Goal: Contribute content

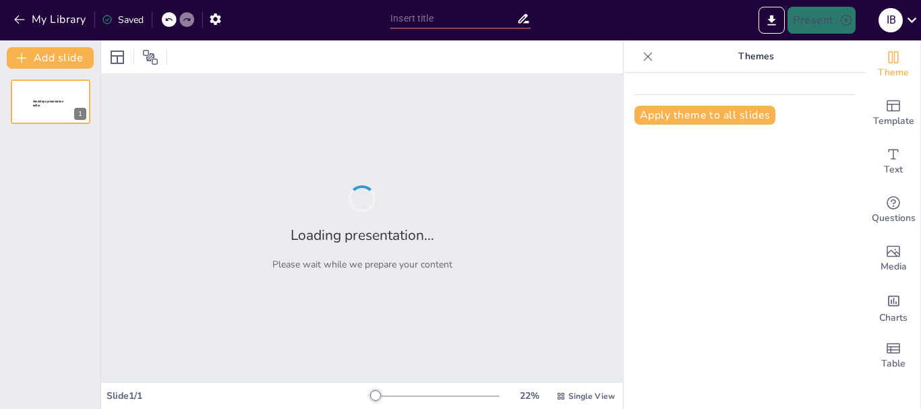
type input "Gestión de Proyectos Agropecuarios en Recetor: Retos y Oportunidades"
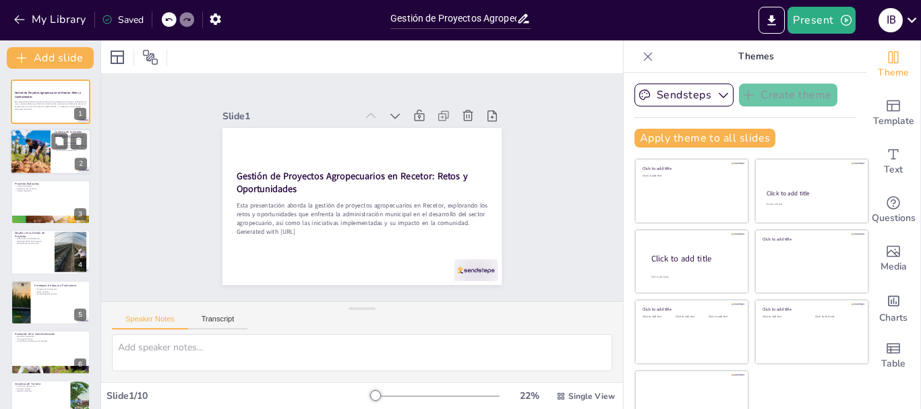
click at [48, 147] on div at bounding box center [30, 153] width 75 height 46
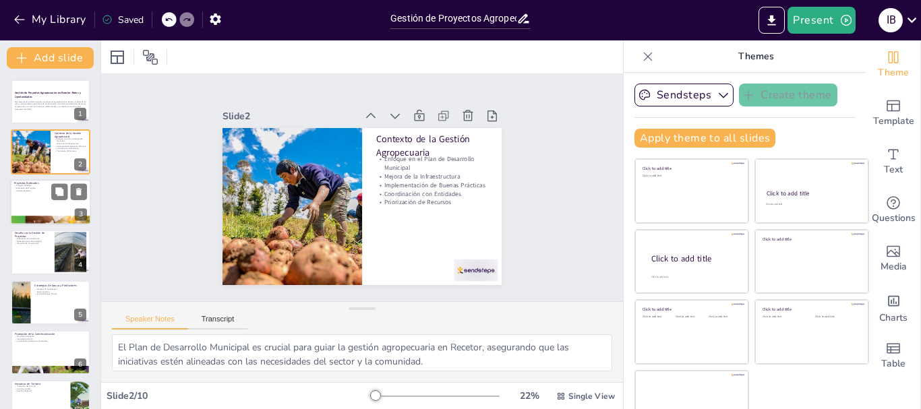
click at [36, 225] on div "Proyectos Radicados Proyecto Ganadero Evaluación del Proyecto Impacto Esperado 3" at bounding box center [50, 202] width 81 height 46
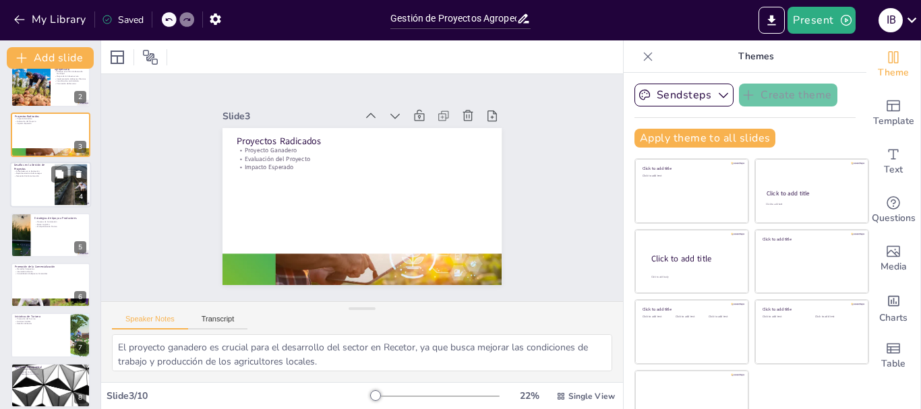
click at [42, 203] on div at bounding box center [50, 185] width 81 height 46
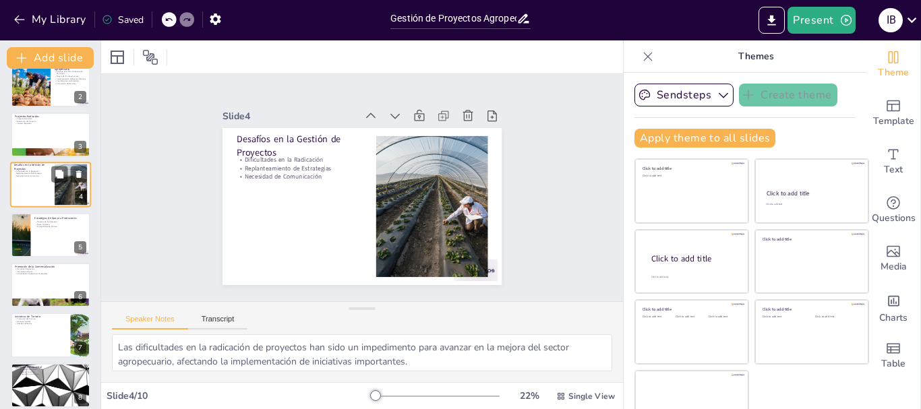
scroll to position [13, 0]
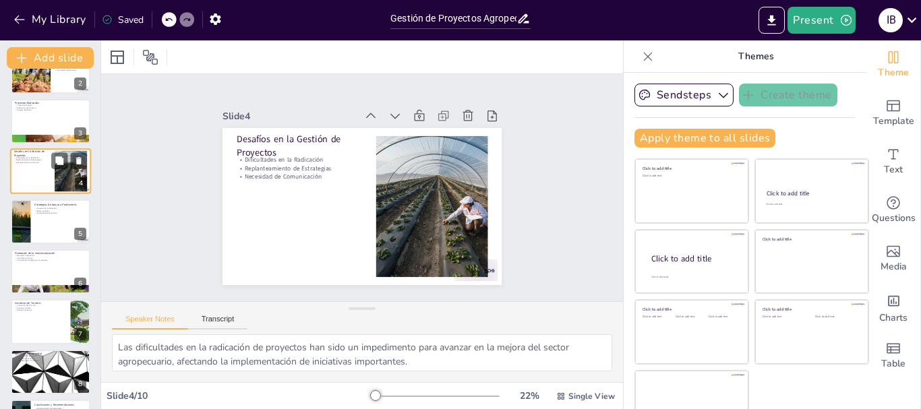
click at [42, 203] on p "Estrategias de Apoyo a Productores" at bounding box center [60, 204] width 52 height 4
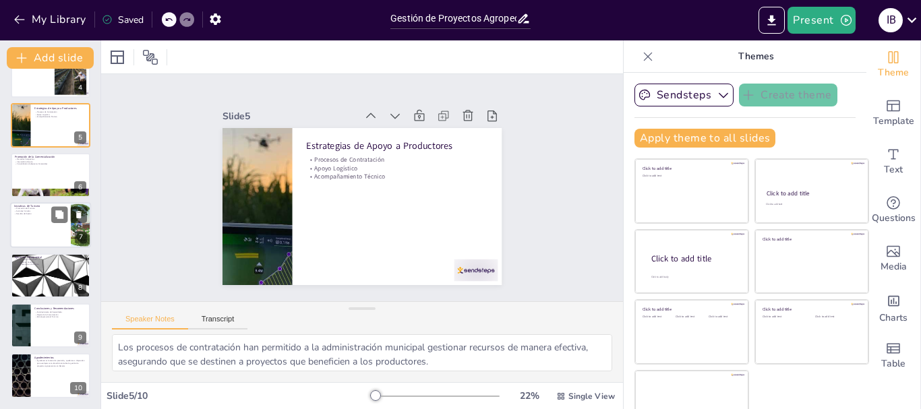
click at [40, 204] on p "Iniciativas de Turismo" at bounding box center [40, 206] width 53 height 4
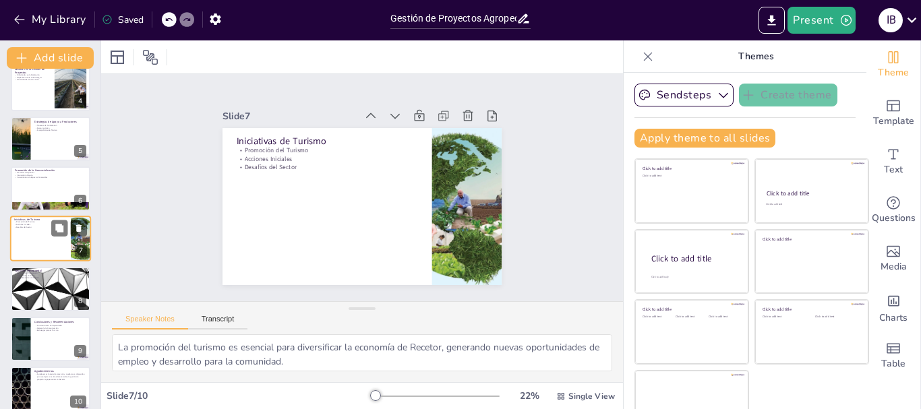
scroll to position [177, 0]
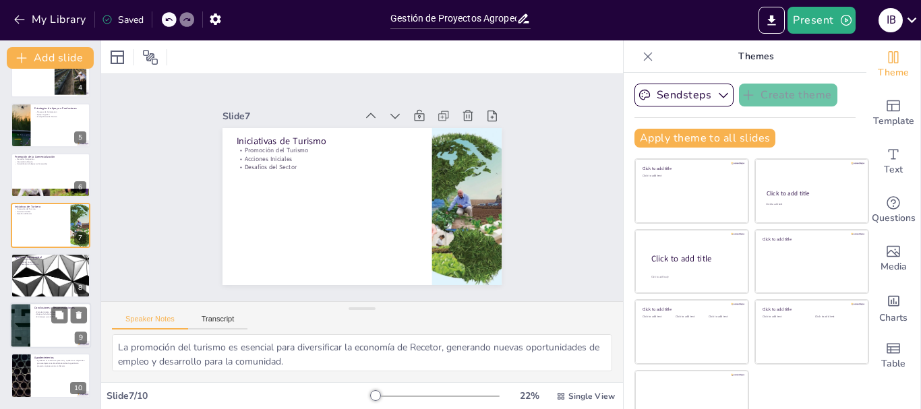
click at [35, 311] on p "Fortalecimiento de Capacidades" at bounding box center [60, 312] width 53 height 3
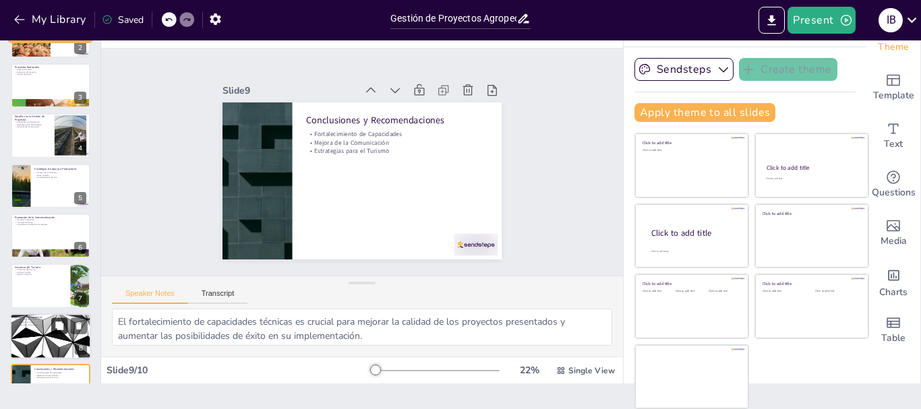
scroll to position [0, 0]
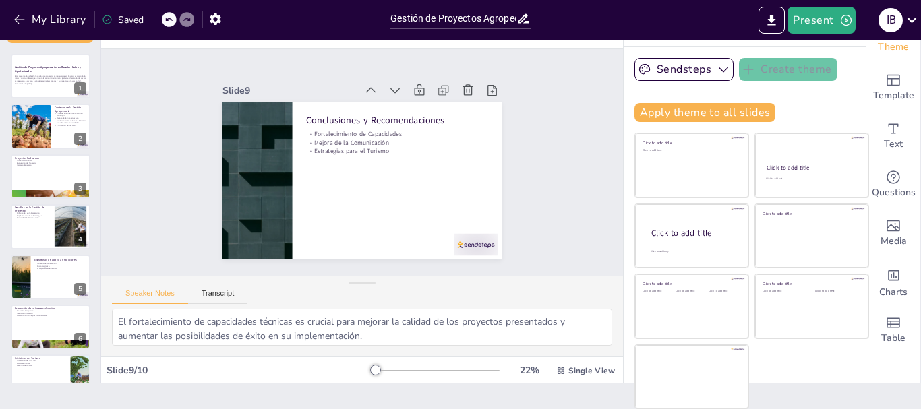
click at [39, 100] on div "Gestión de Proyectos Agropecuarios en Recetor: Retos y Oportunidades Esta prese…" at bounding box center [50, 302] width 101 height 496
click at [36, 115] on div at bounding box center [30, 127] width 75 height 46
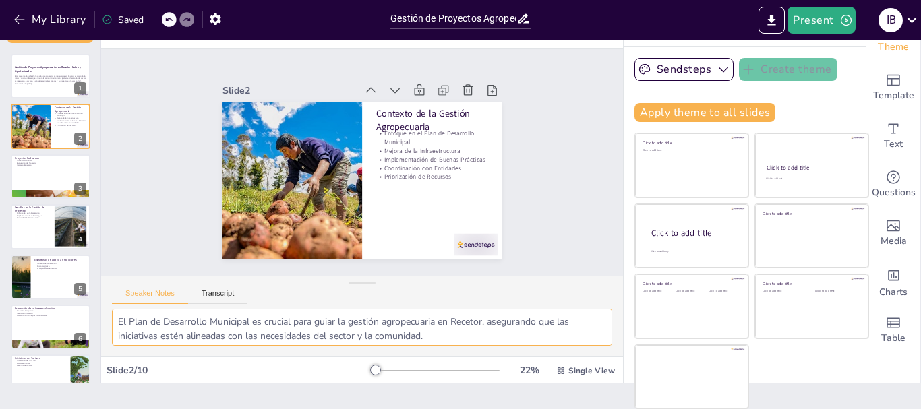
click at [394, 340] on textarea "El Plan de Desarrollo Municipal es crucial para guiar la gestión agropecuaria e…" at bounding box center [362, 327] width 500 height 37
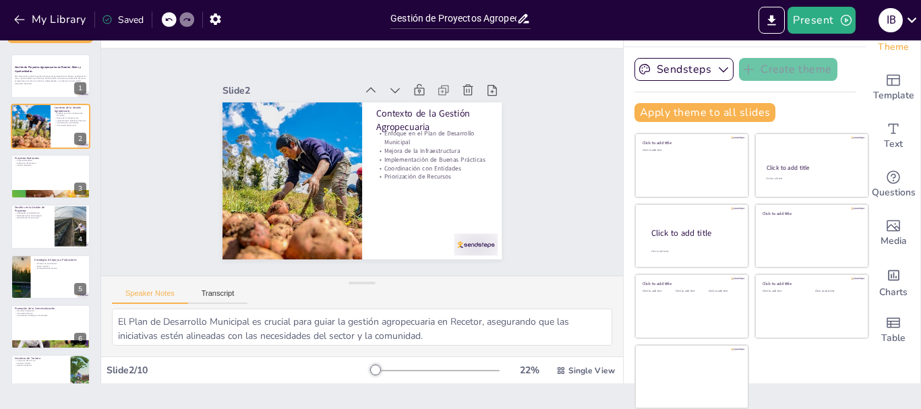
click at [0, 185] on div "Gestión de Proyectos Agropecuarios en Recetor: Retos y Oportunidades Esta prese…" at bounding box center [50, 302] width 101 height 496
click at [38, 187] on div at bounding box center [50, 177] width 81 height 46
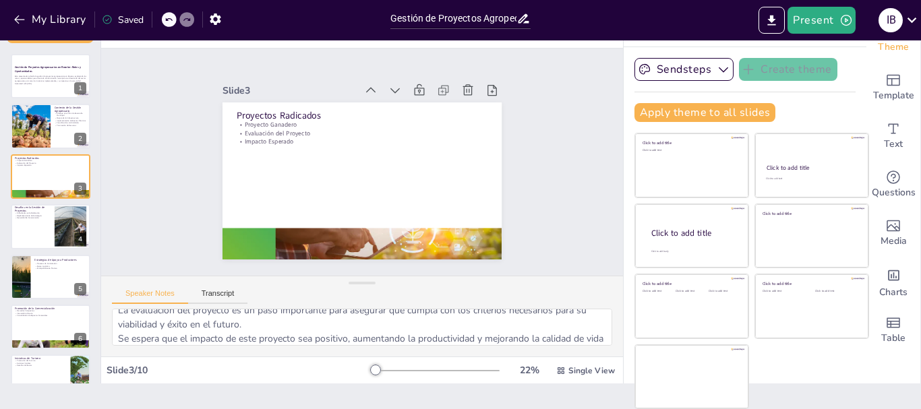
scroll to position [60, 0]
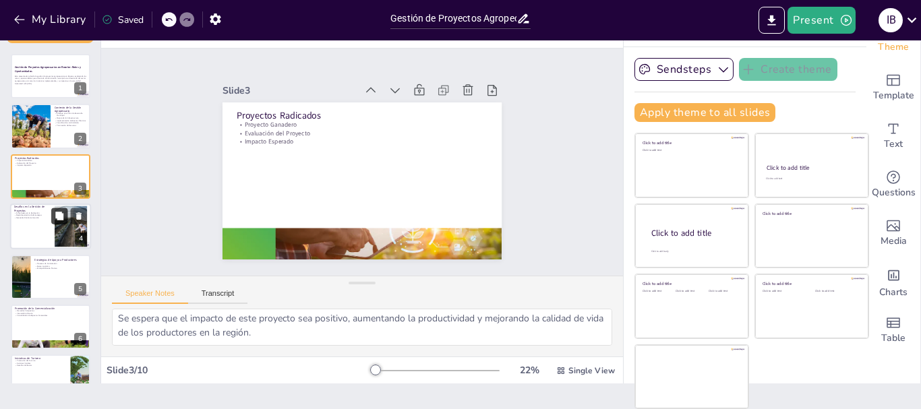
click at [61, 217] on icon at bounding box center [59, 216] width 8 height 8
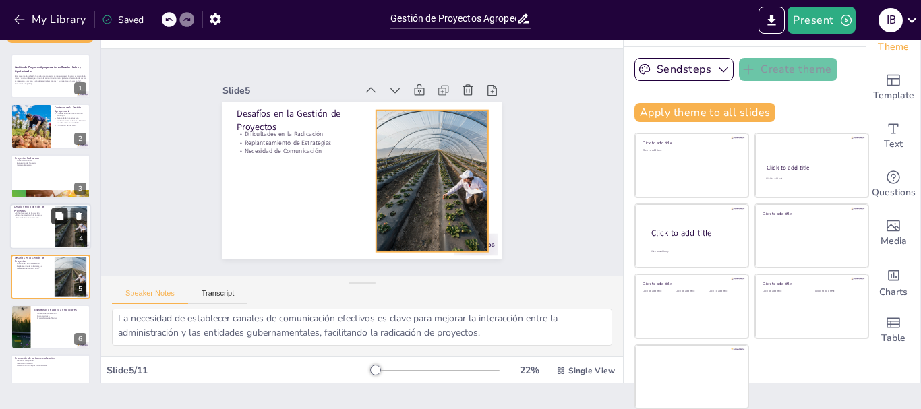
scroll to position [63, 0]
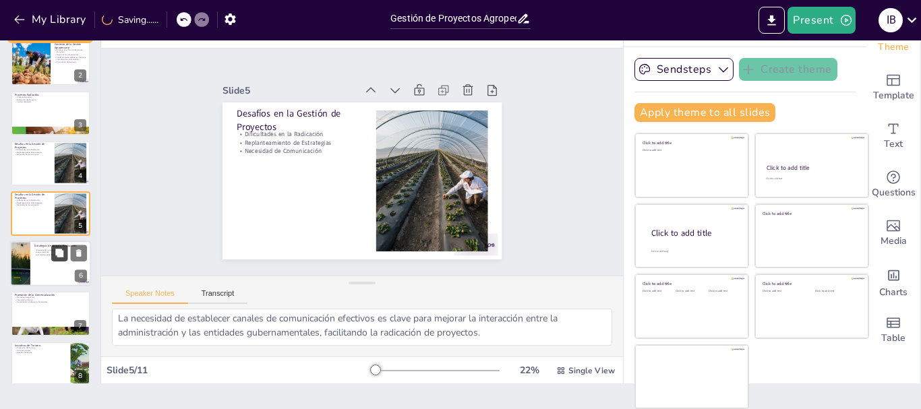
click at [56, 251] on icon at bounding box center [59, 253] width 8 height 8
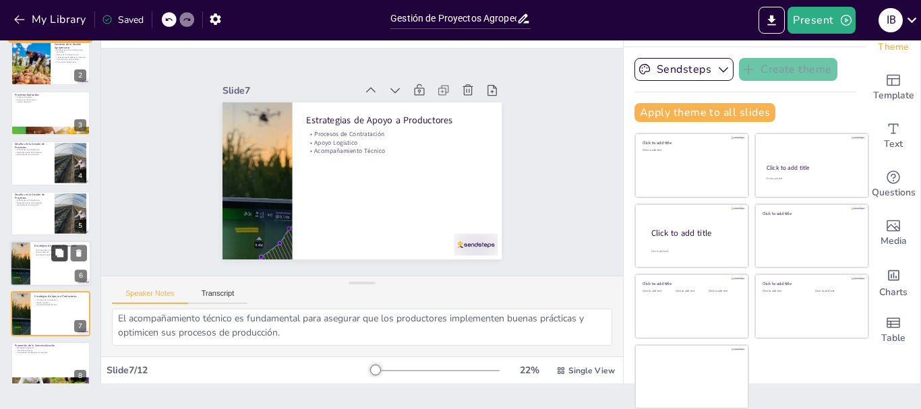
scroll to position [164, 0]
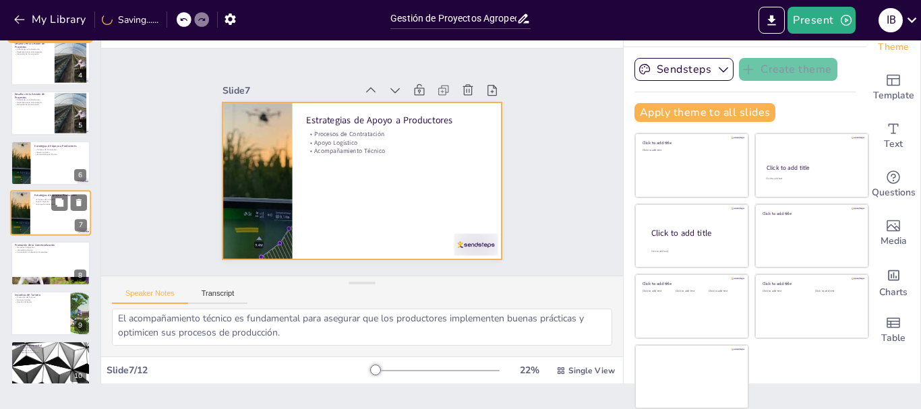
click at [59, 220] on div at bounding box center [50, 214] width 81 height 46
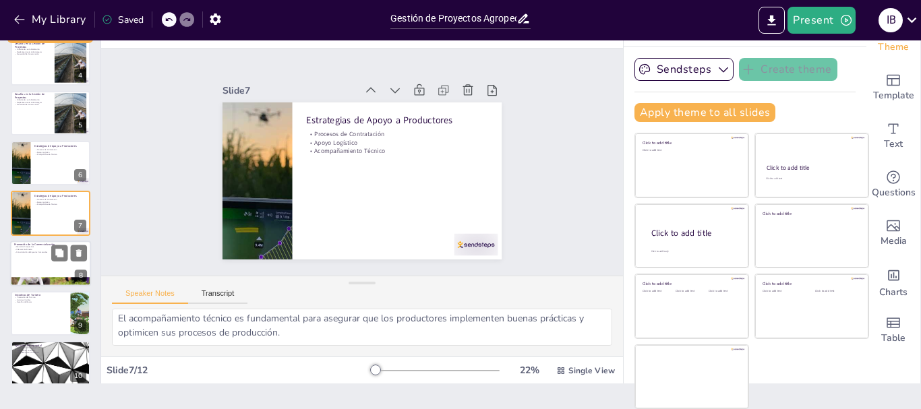
click at [34, 261] on div at bounding box center [50, 264] width 81 height 46
type textarea "Los mercados campesinos son una herramienta efectiva para conectar a los produc…"
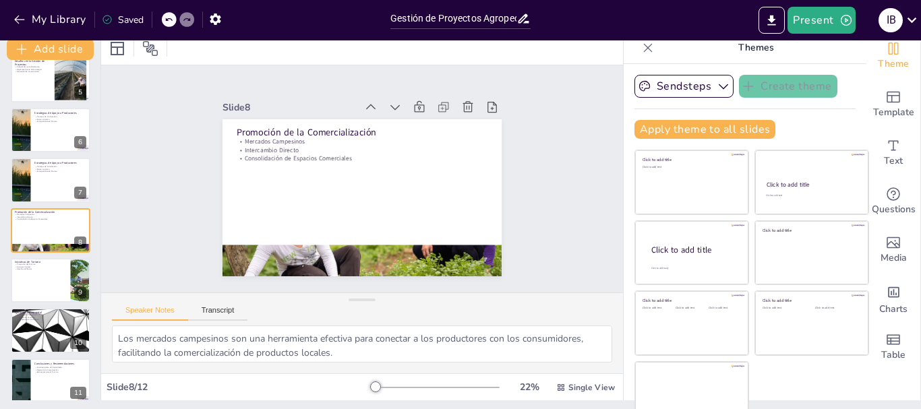
scroll to position [0, 0]
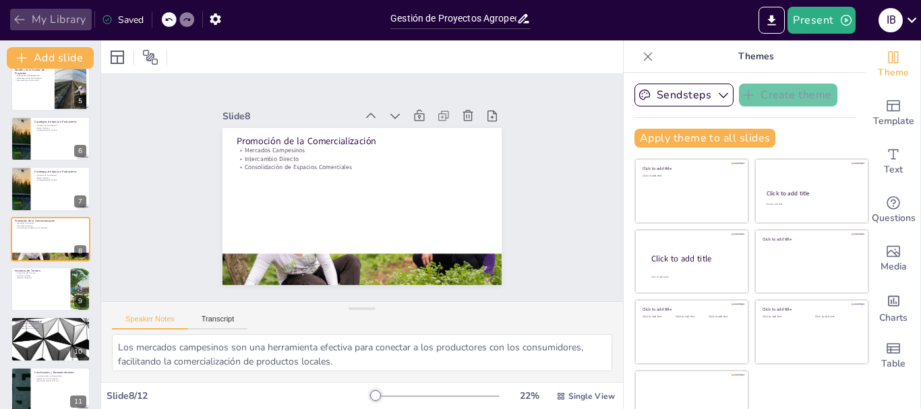
click at [23, 16] on icon "button" at bounding box center [19, 19] width 13 height 13
